Goal: Information Seeking & Learning: Learn about a topic

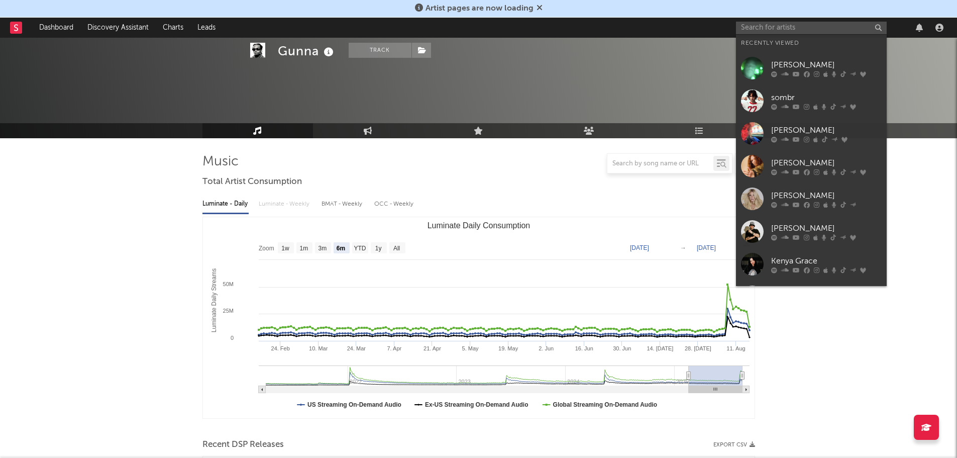
select select "6m"
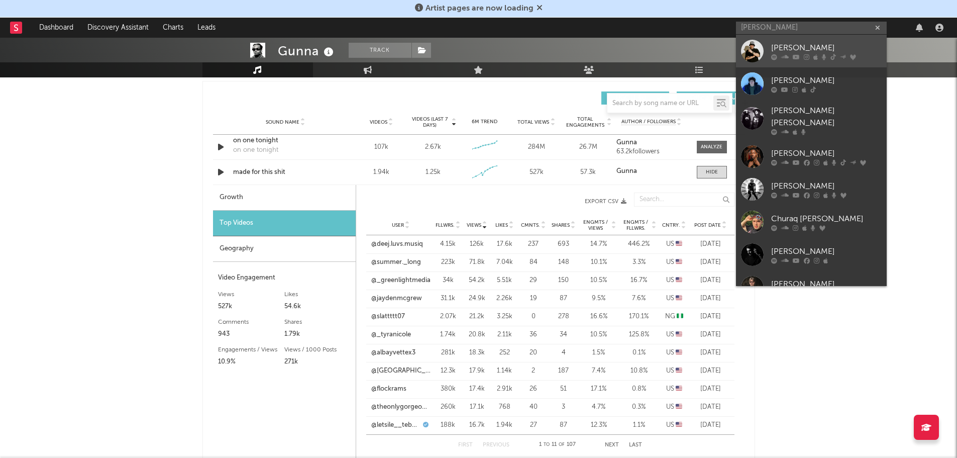
type input "[PERSON_NAME]"
click at [816, 54] on icon at bounding box center [815, 57] width 5 height 6
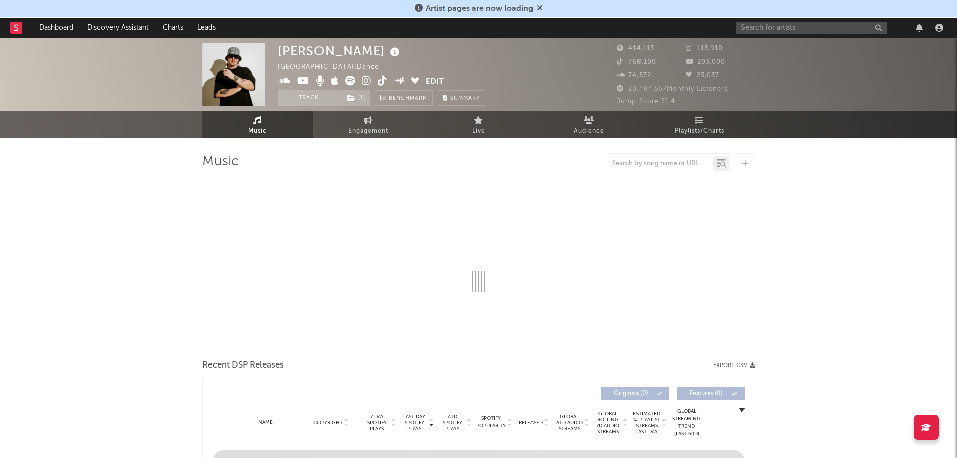
select select "6m"
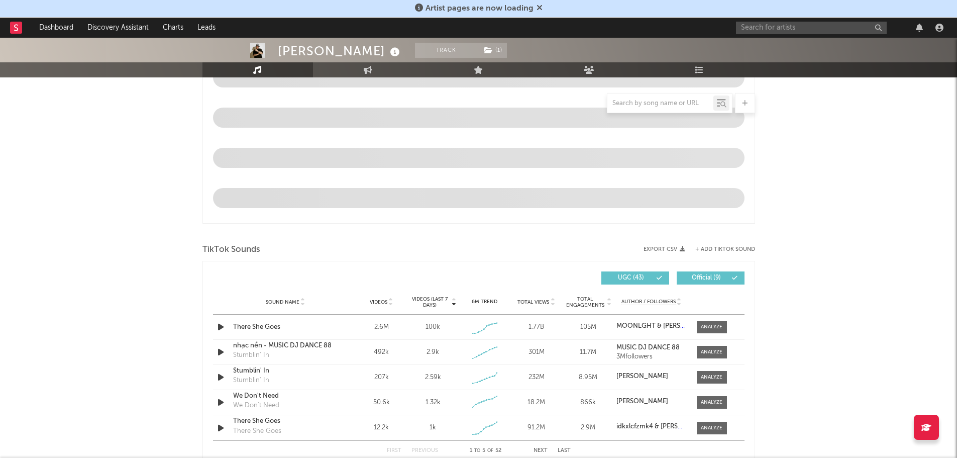
scroll to position [603, 0]
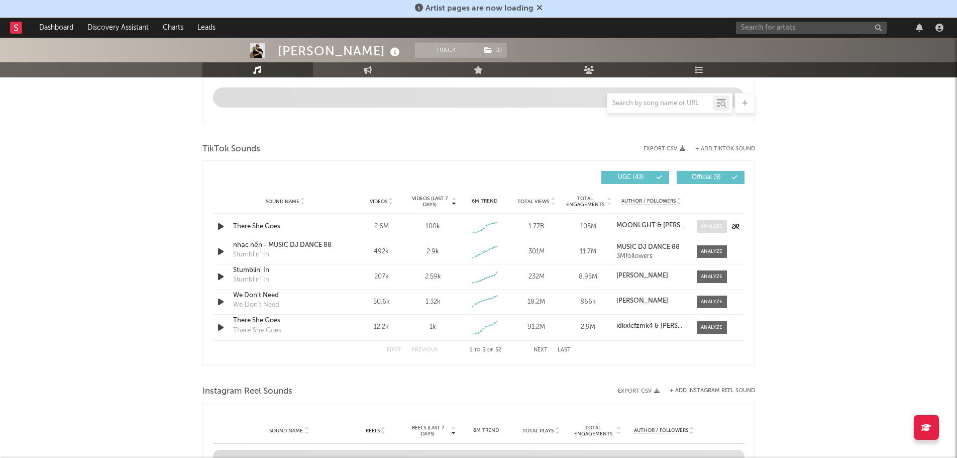
click at [709, 227] on div at bounding box center [712, 227] width 22 height 8
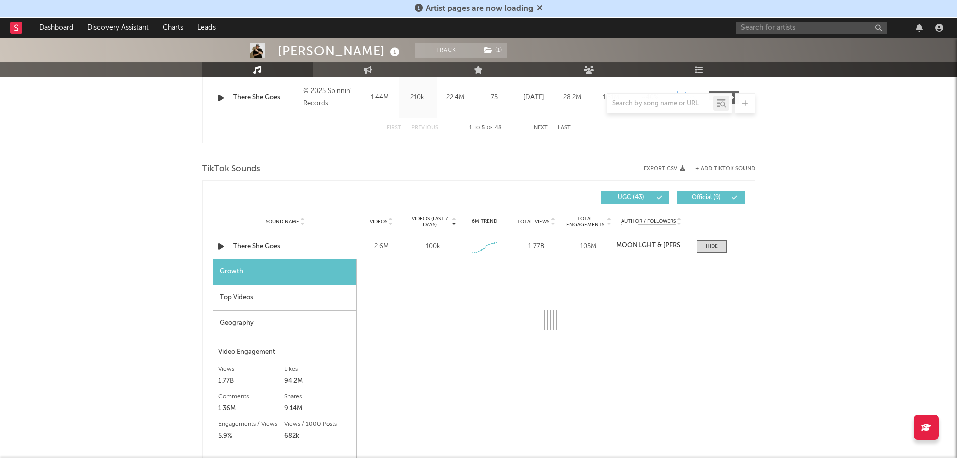
scroll to position [703, 0]
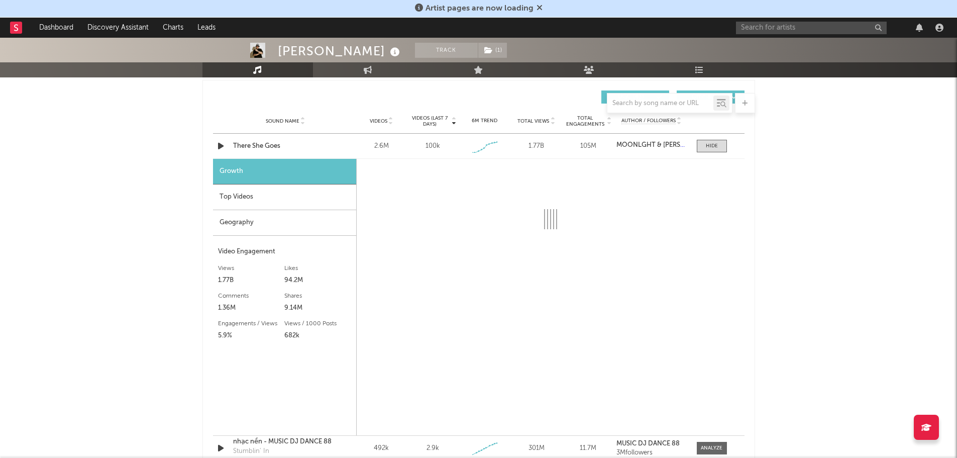
select select "6m"
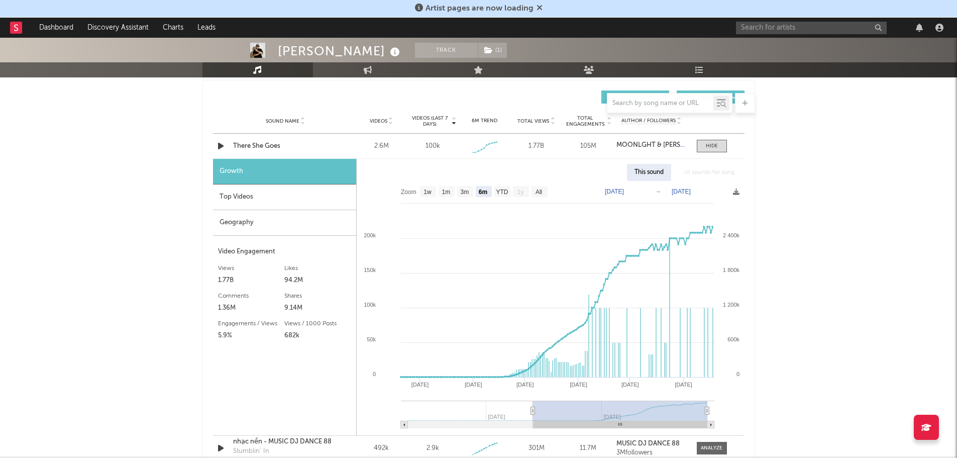
click at [243, 192] on div "Top Videos" at bounding box center [284, 197] width 143 height 26
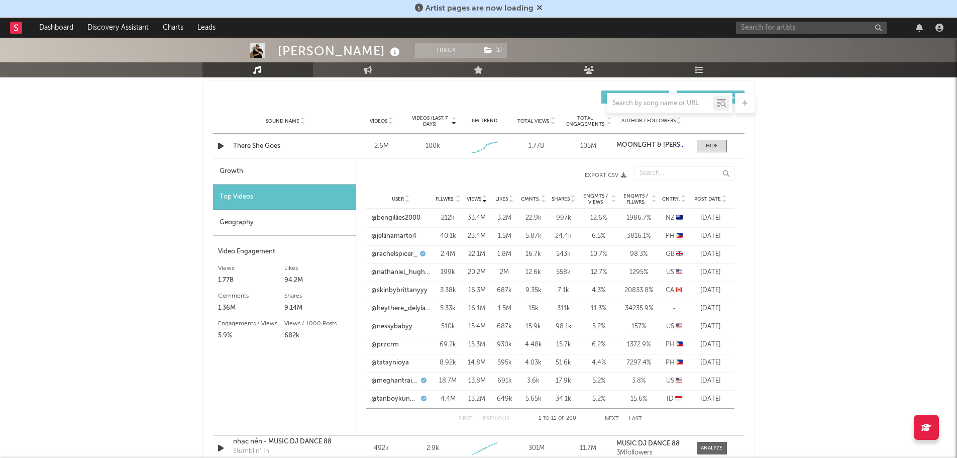
click at [235, 218] on div "Geography" at bounding box center [284, 223] width 143 height 26
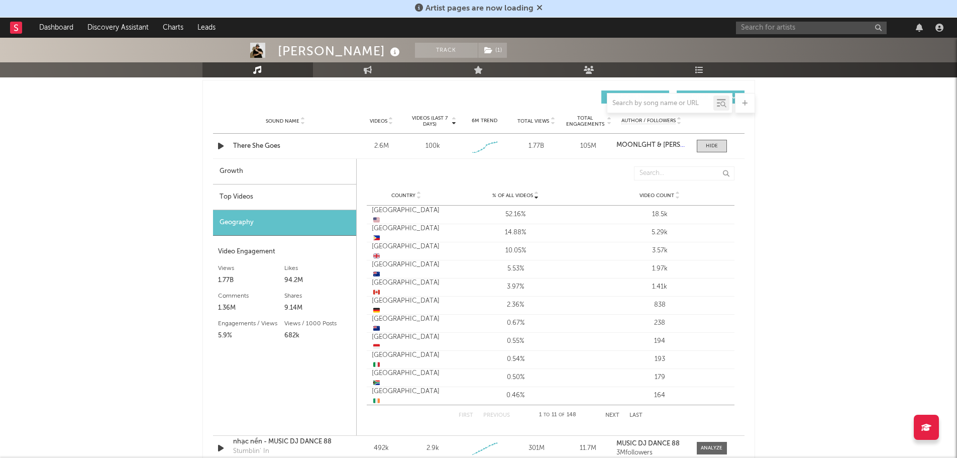
click at [232, 198] on div "Top Videos" at bounding box center [284, 197] width 143 height 26
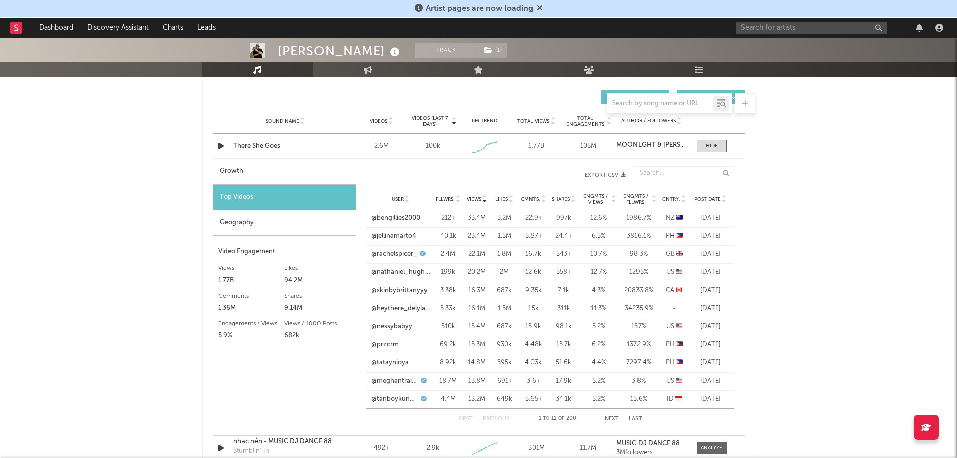
click at [612, 419] on button "Next" at bounding box center [612, 419] width 14 height 6
click at [235, 225] on div "Geography" at bounding box center [284, 223] width 143 height 26
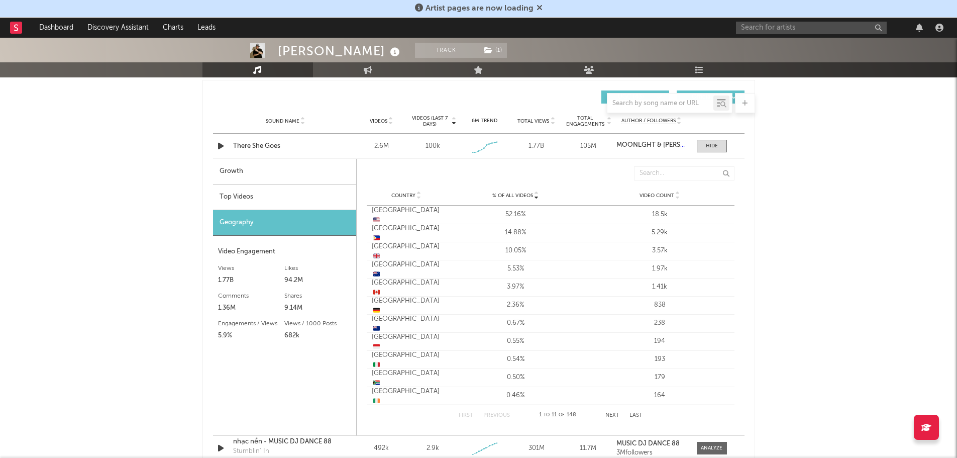
click at [240, 192] on div "Top Videos" at bounding box center [284, 197] width 143 height 26
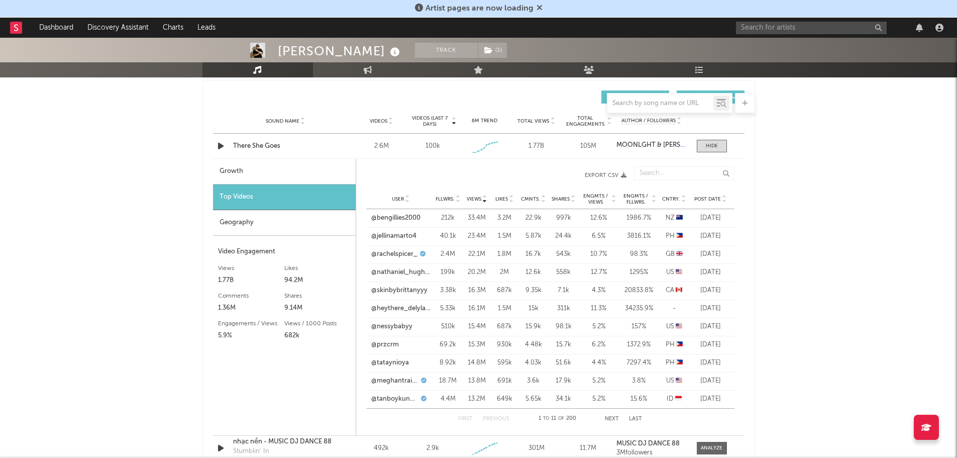
click at [243, 172] on div "Growth" at bounding box center [284, 172] width 143 height 26
select select "6m"
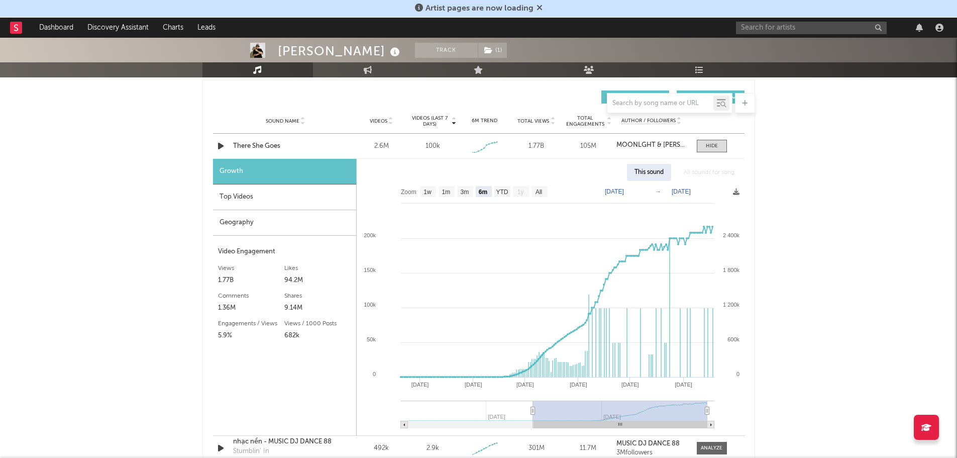
click at [245, 193] on div "Top Videos" at bounding box center [284, 197] width 143 height 26
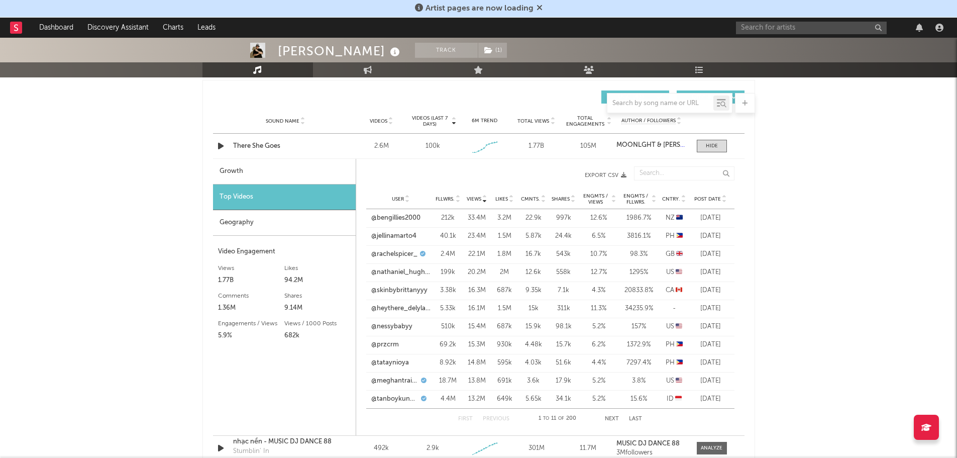
click at [245, 220] on div "Geography" at bounding box center [284, 223] width 143 height 26
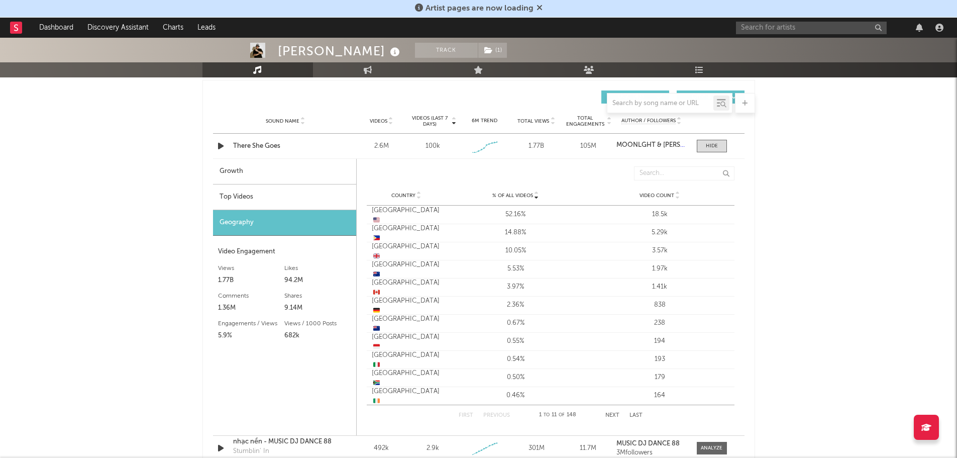
click at [168, 213] on div "[PERSON_NAME] Track ( 1 ) [GEOGRAPHIC_DATA] | Dance Edit Track ( 1 ) Benchmark …" at bounding box center [478, 231] width 957 height 1795
